Goal: Information Seeking & Learning: Check status

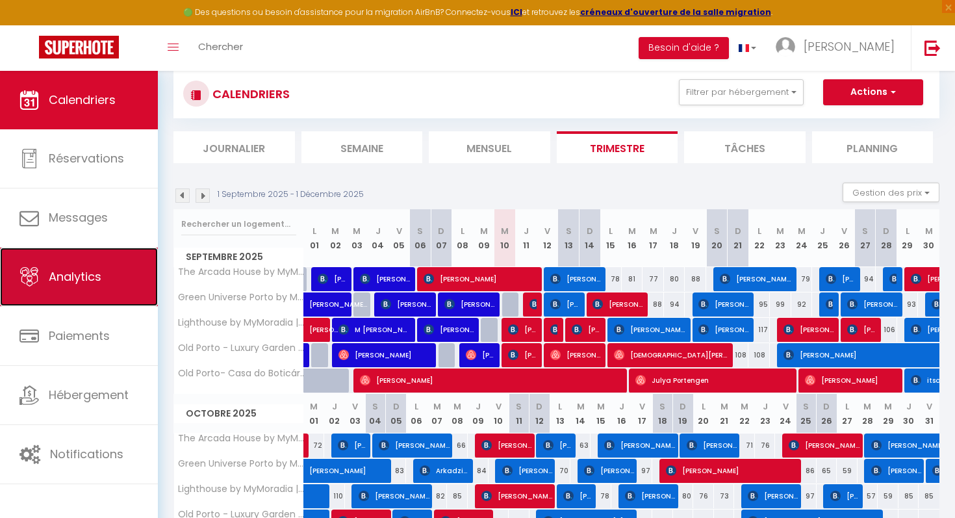
click at [68, 290] on link "Analytics" at bounding box center [79, 277] width 158 height 58
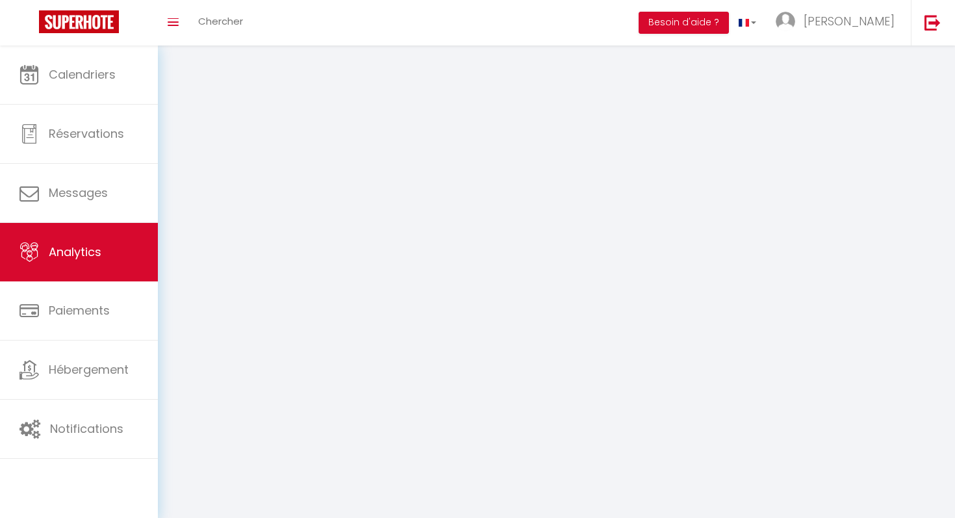
select select "2025"
select select "9"
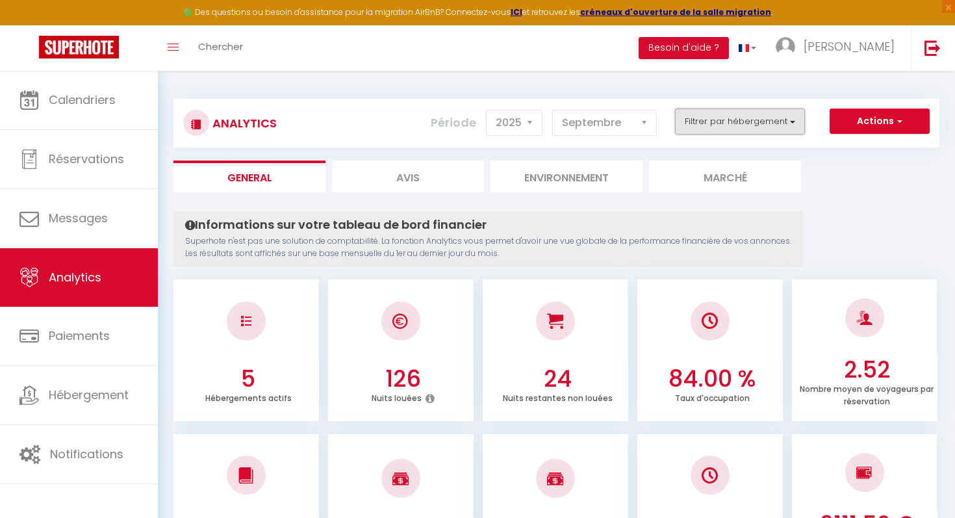
click at [760, 127] on button "Filtrer par hébergement" at bounding box center [740, 122] width 130 height 26
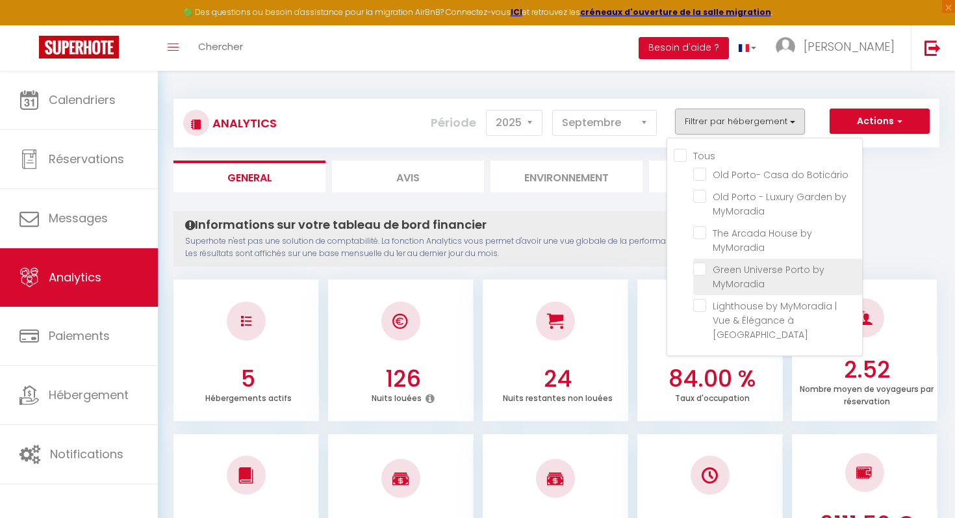
click at [702, 267] on MyMoradia "checkbox" at bounding box center [777, 269] width 169 height 13
checkbox MyMoradia "true"
checkbox Boticário "false"
checkbox MyMoradia "false"
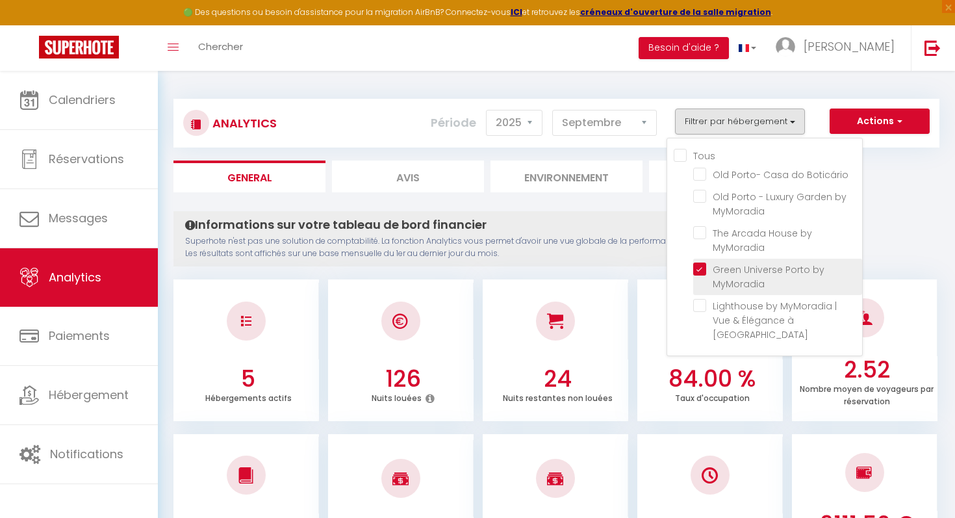
checkbox Porto "false"
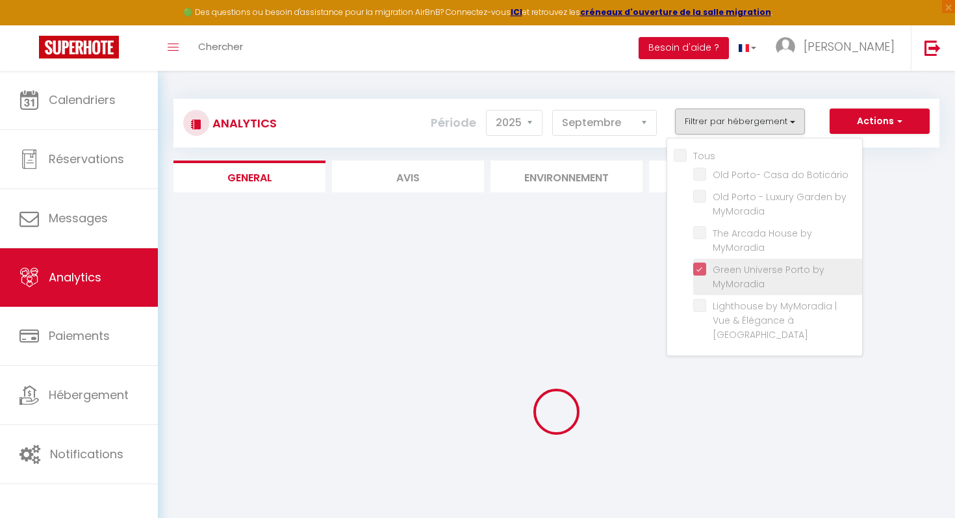
checkbox Boticário "false"
checkbox MyMoradia "false"
checkbox Porto "false"
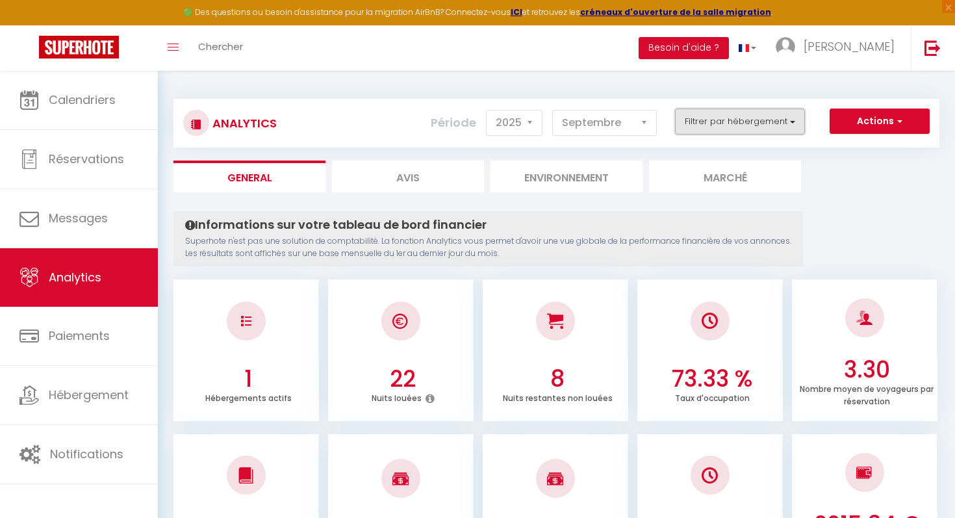
click at [741, 114] on button "Filtrer par hébergement" at bounding box center [740, 122] width 130 height 26
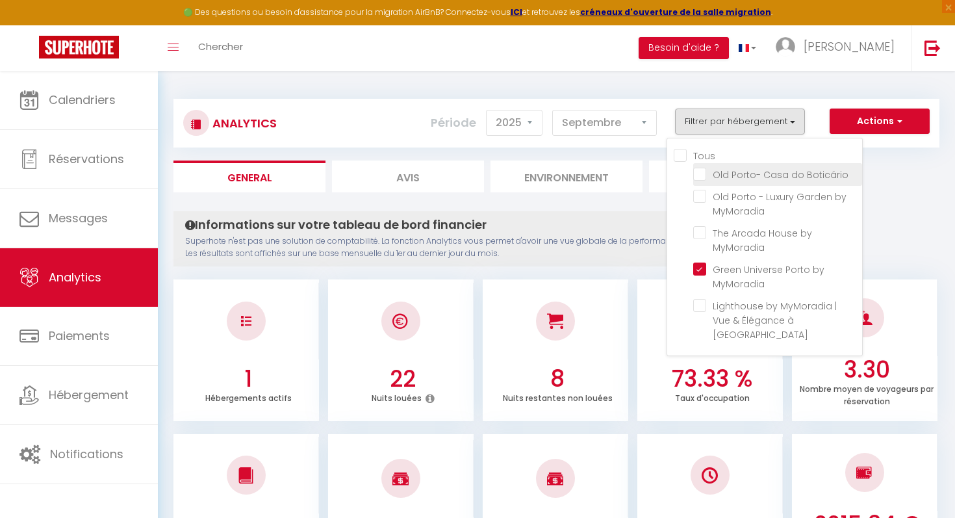
click at [703, 177] on Boticário "checkbox" at bounding box center [777, 173] width 169 height 13
checkbox Boticário "true"
checkbox MyMoradia "false"
checkbox Porto "false"
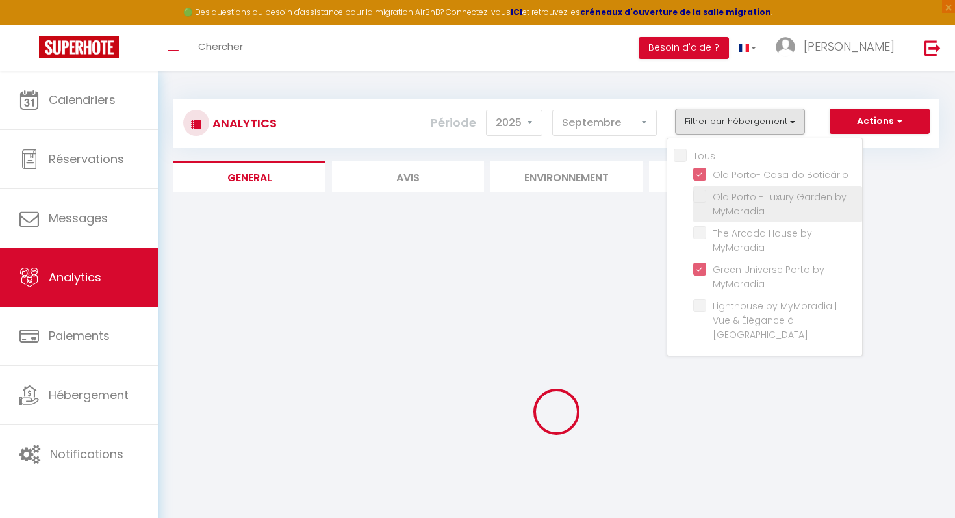
checkbox MyMoradia "false"
checkbox Porto "false"
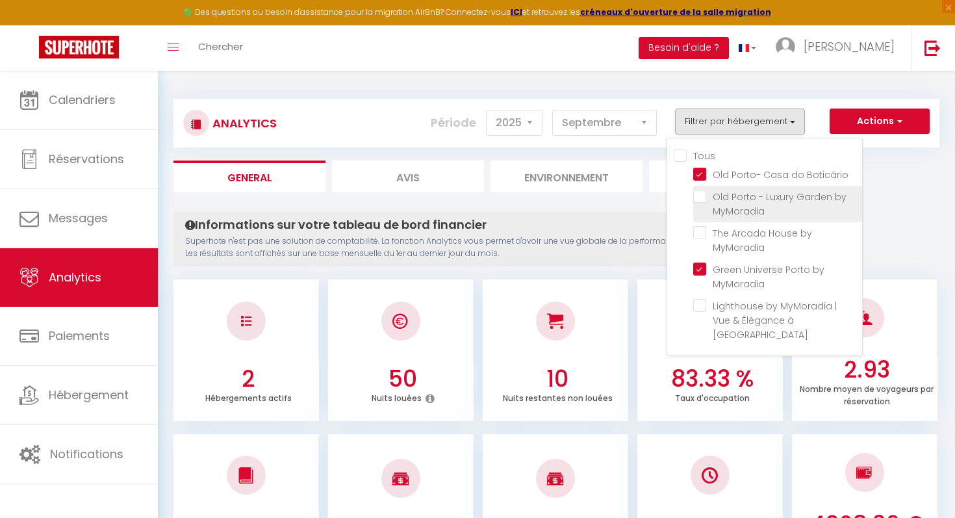
click at [703, 196] on MyMoradia "checkbox" at bounding box center [777, 196] width 169 height 13
checkbox MyMoradia "true"
checkbox MyMoradia "false"
checkbox Porto "false"
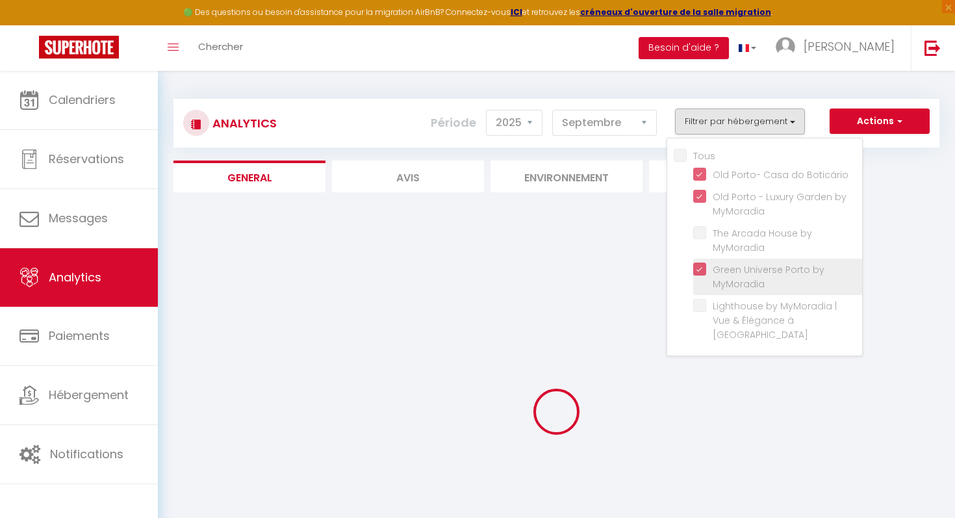
checkbox MyMoradia "false"
checkbox Porto "false"
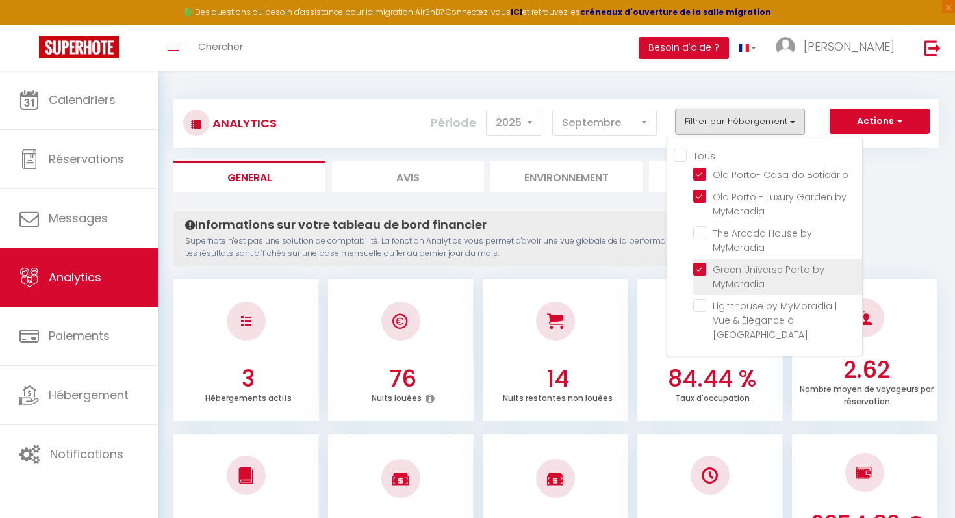
click at [700, 264] on MyMoradia "checkbox" at bounding box center [777, 269] width 169 height 13
checkbox MyMoradia "false"
checkbox Porto "false"
checkbox MyMoradia "false"
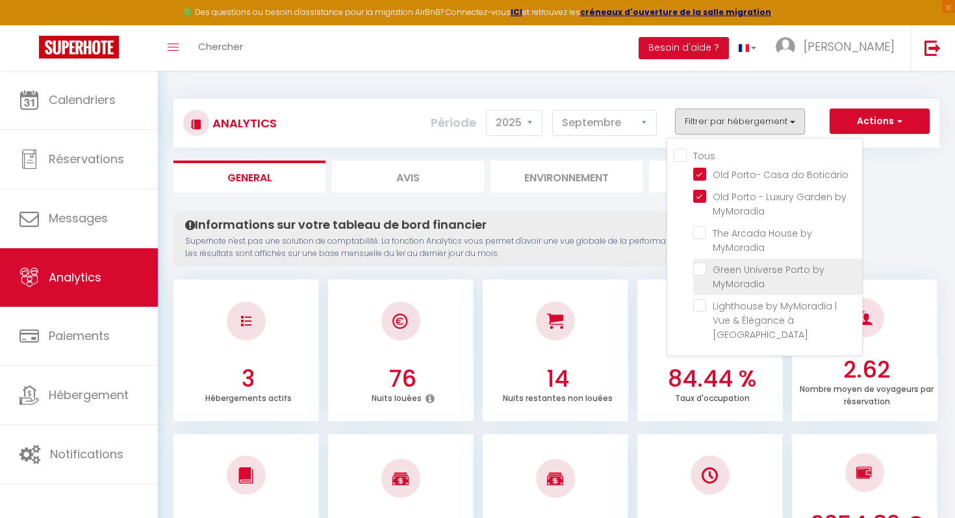
checkbox Porto "false"
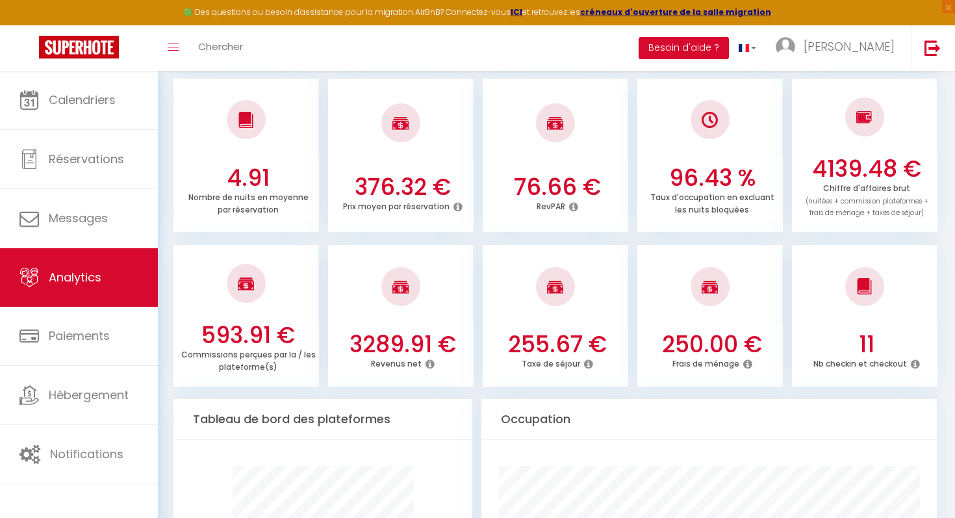
scroll to position [355, 0]
click at [574, 206] on icon at bounding box center [573, 207] width 9 height 10
